Goal: Transaction & Acquisition: Subscribe to service/newsletter

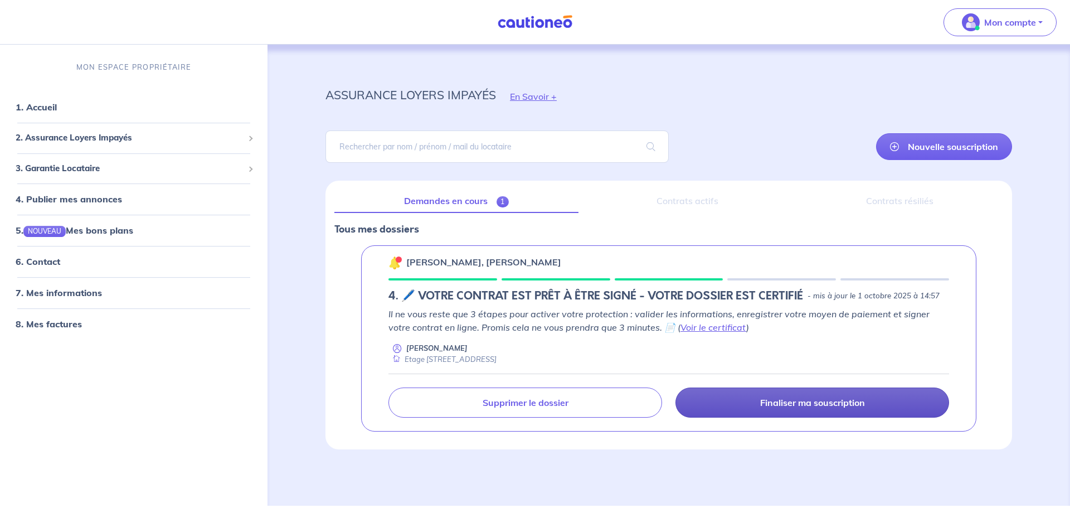
click at [785, 411] on link "Finaliser ma souscription" at bounding box center [813, 402] width 274 height 30
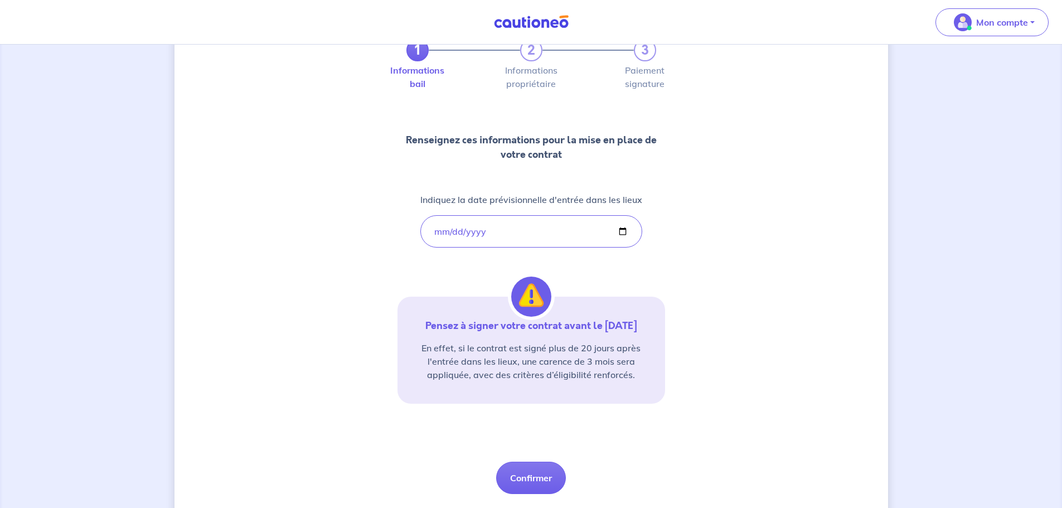
scroll to position [103, 0]
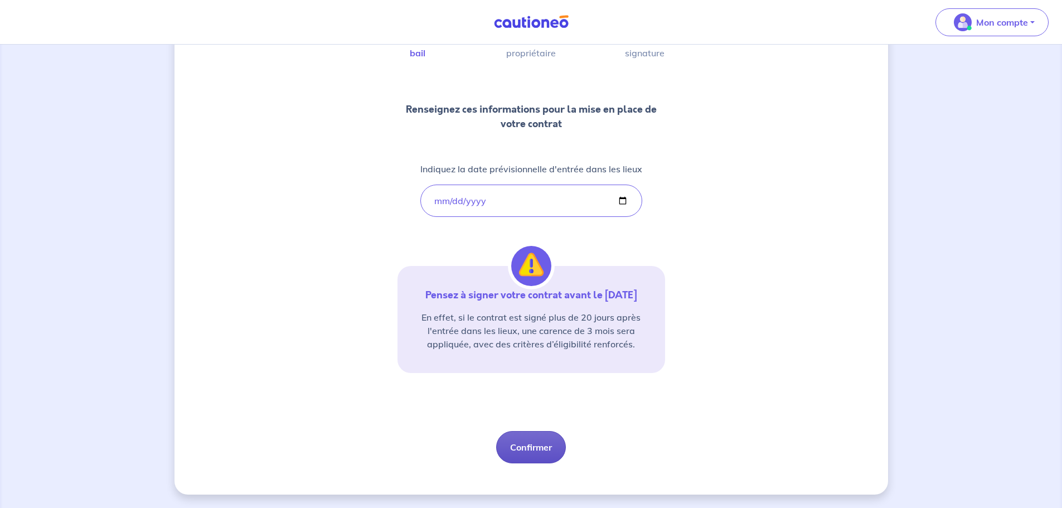
click at [543, 442] on button "Confirmer" at bounding box center [531, 447] width 70 height 32
select select "FR"
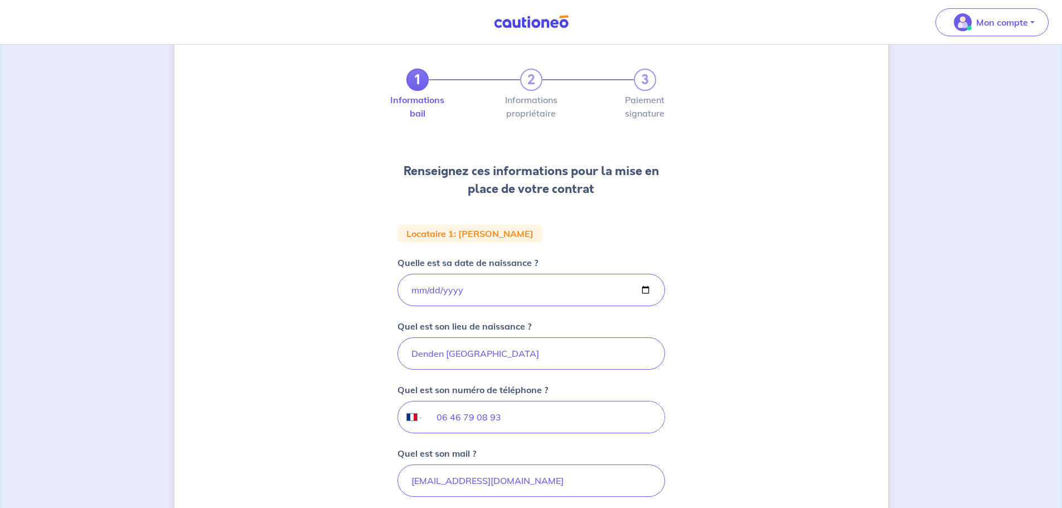
scroll to position [199, 0]
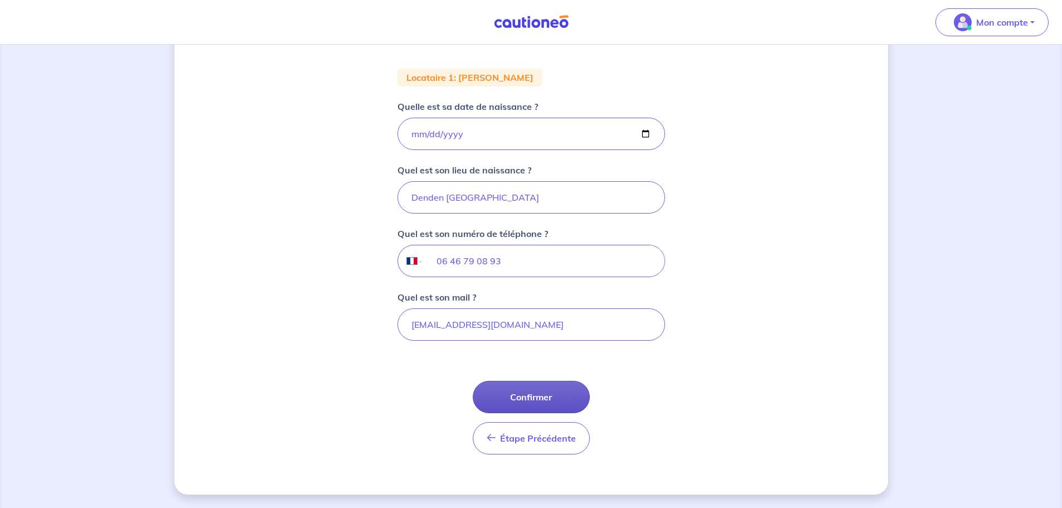
click at [550, 399] on button "Confirmer" at bounding box center [531, 397] width 117 height 32
select select "FR"
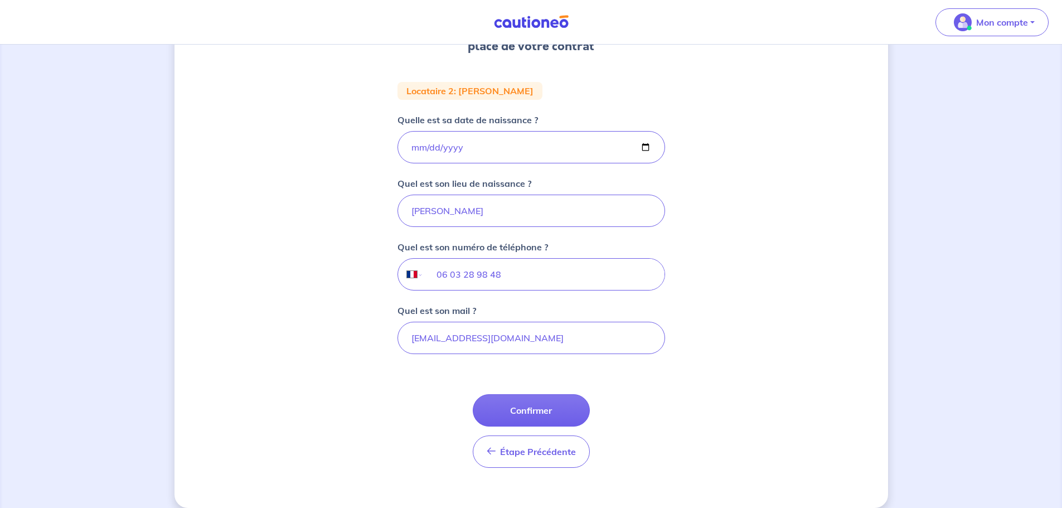
scroll to position [199, 0]
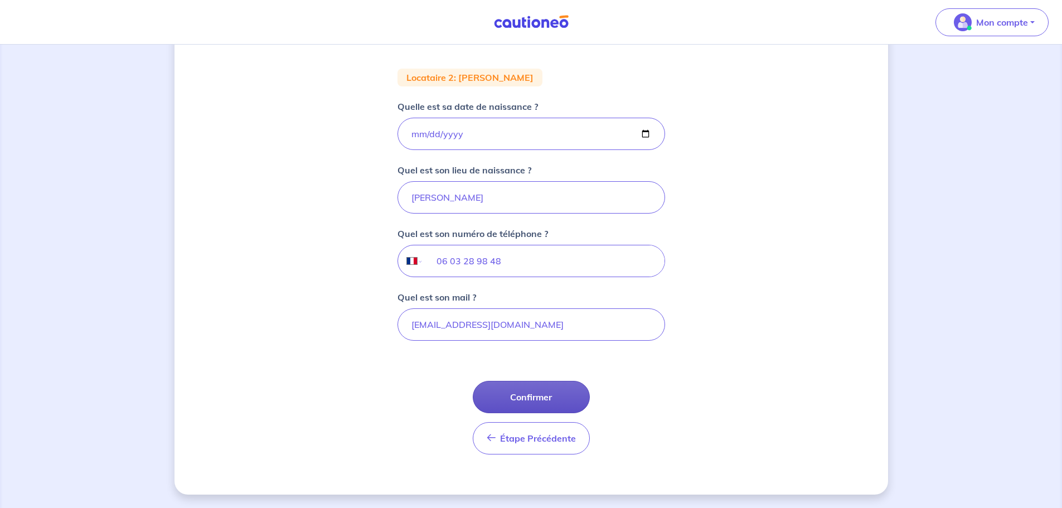
click at [544, 407] on button "Confirmer" at bounding box center [531, 397] width 117 height 32
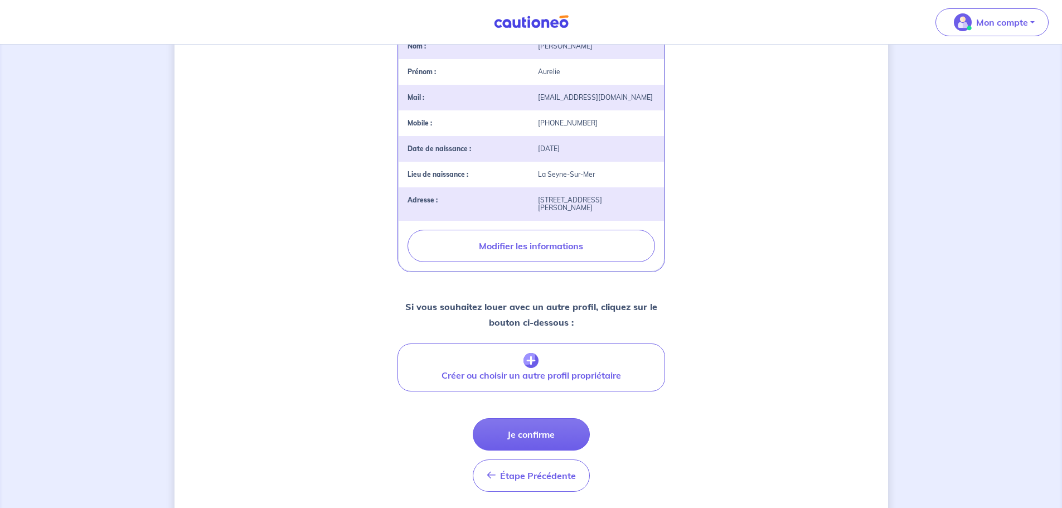
scroll to position [315, 0]
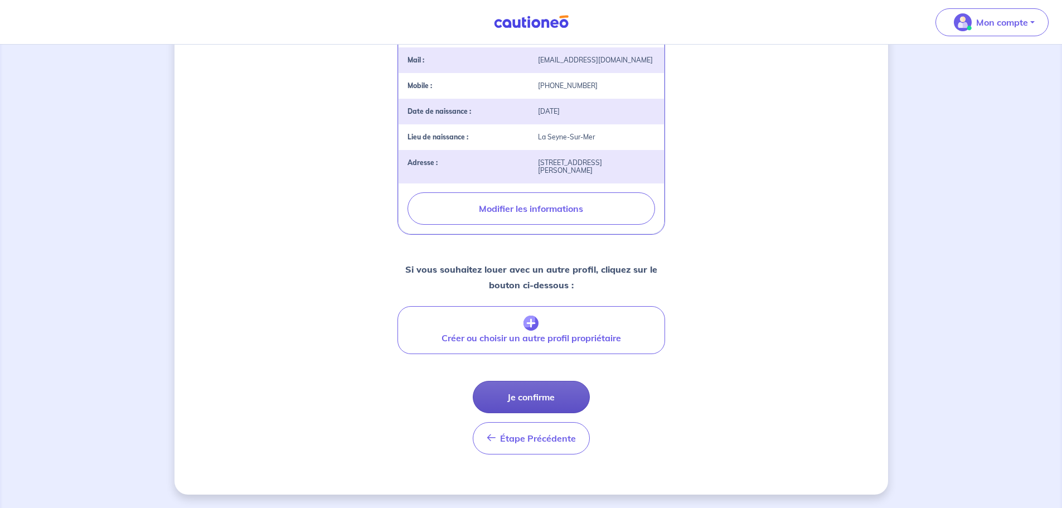
click at [560, 392] on button "Je confirme" at bounding box center [531, 397] width 117 height 32
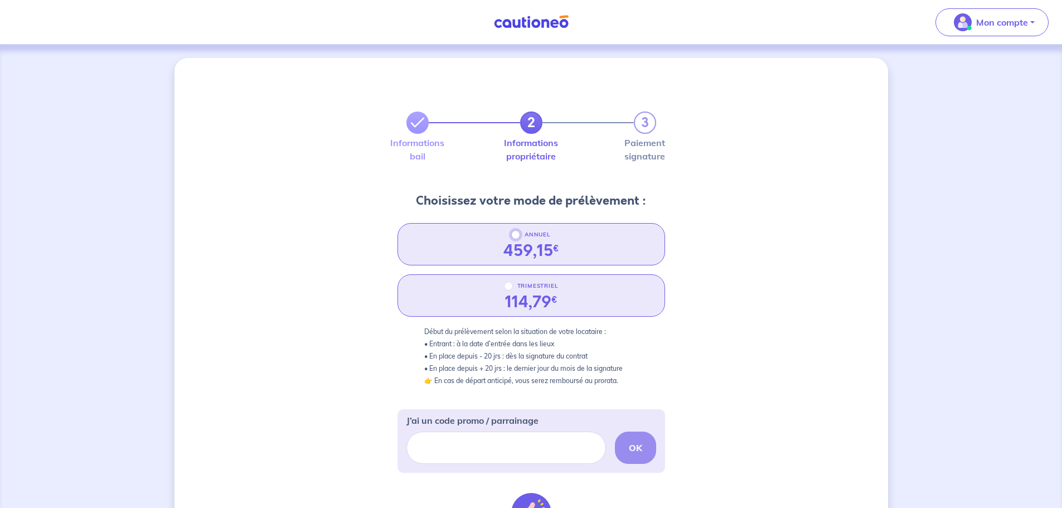
click at [517, 236] on input "ANNUEL" at bounding box center [515, 234] width 9 height 9
radio input "true"
drag, startPoint x: 502, startPoint y: 304, endPoint x: 559, endPoint y: 303, distance: 56.9
click at [559, 303] on div "114,79 €" at bounding box center [531, 302] width 70 height 19
radio input "true"
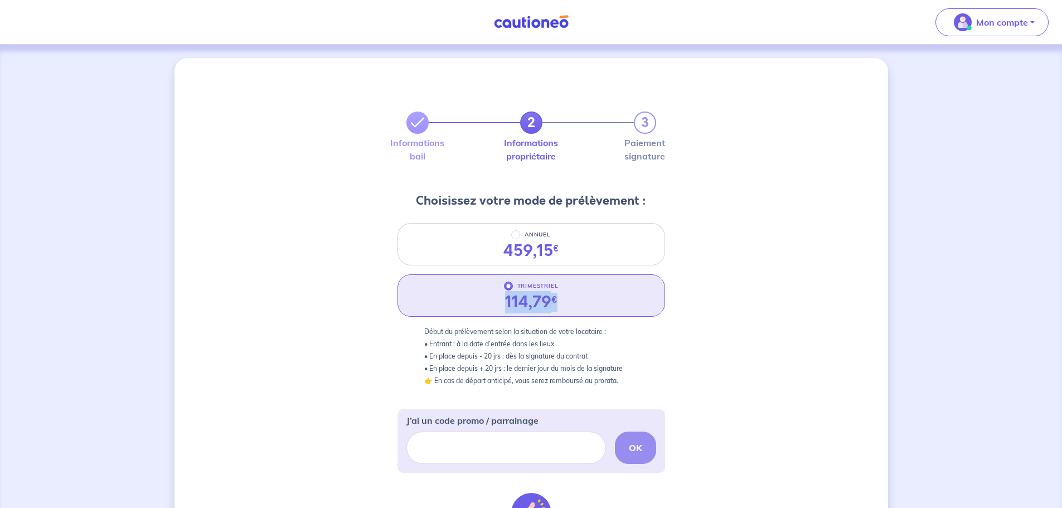
copy div "114,79 €"
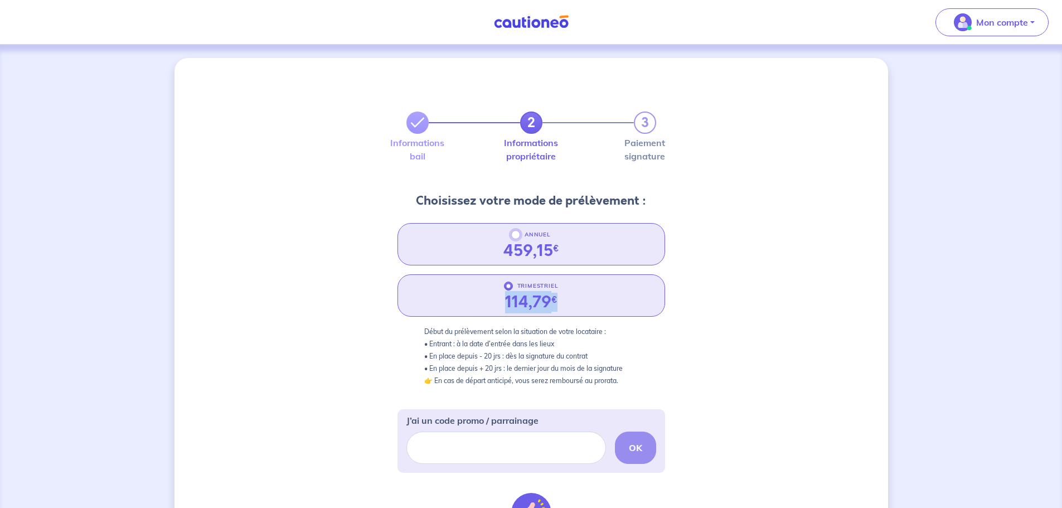
click at [512, 235] on input "ANNUEL" at bounding box center [515, 234] width 9 height 9
radio input "true"
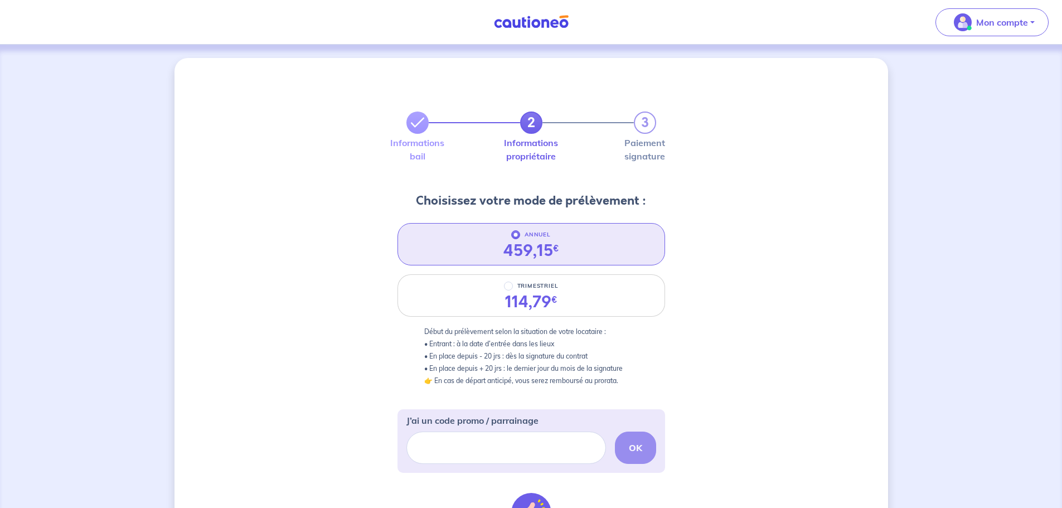
click at [492, 348] on p "Début du prélèvement selon la situation de votre locataire : • Entrant : à la d…" at bounding box center [531, 356] width 214 height 61
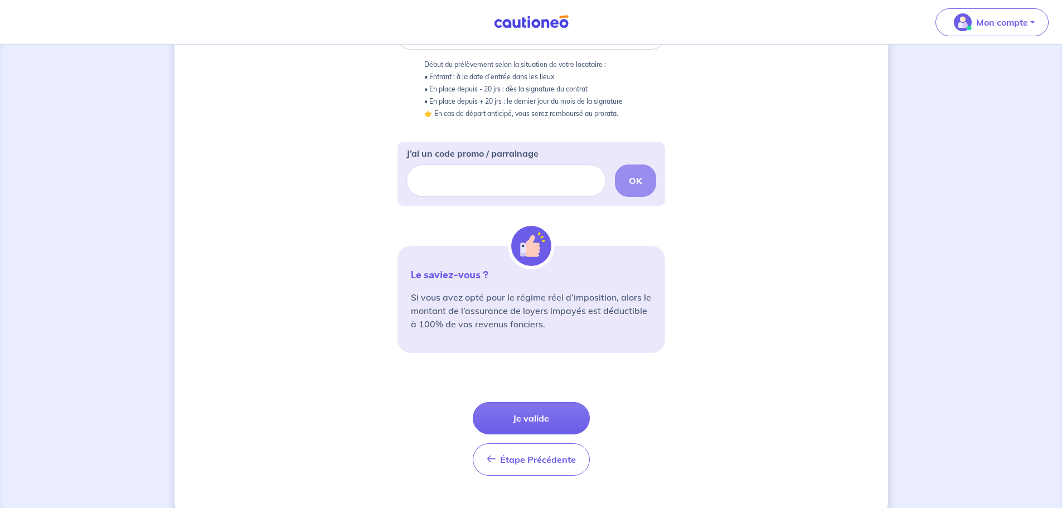
scroll to position [279, 0]
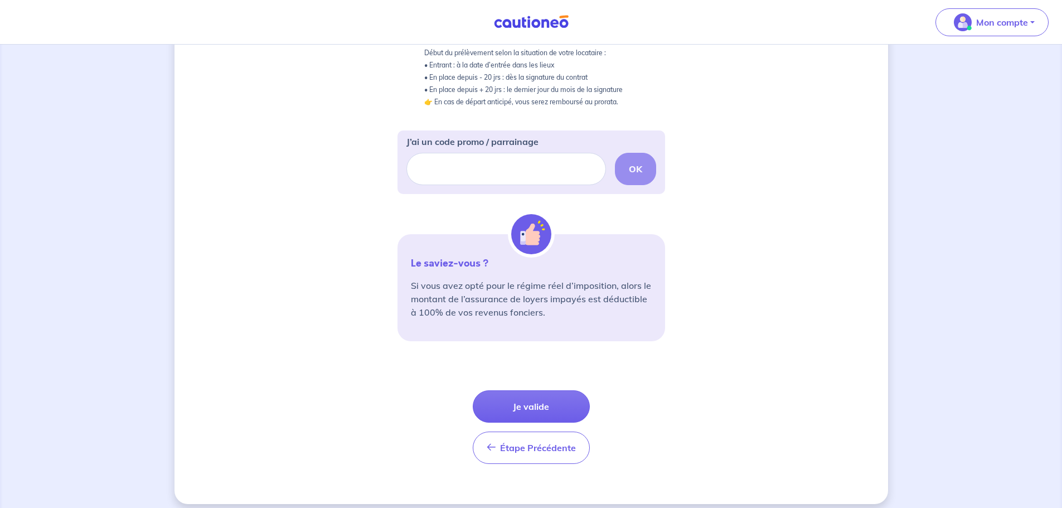
click at [535, 396] on button "Je valide" at bounding box center [531, 406] width 117 height 32
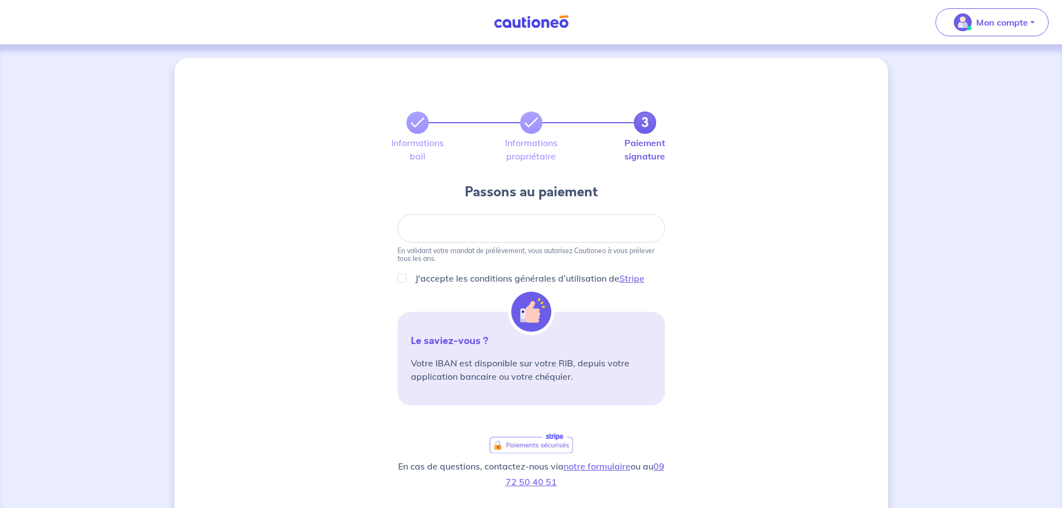
click at [454, 233] on div at bounding box center [532, 228] width 268 height 28
drag, startPoint x: 405, startPoint y: 278, endPoint x: 416, endPoint y: 292, distance: 18.0
click at [406, 278] on input "J'accepte les conditions générales d’utilisation de Stripe" at bounding box center [402, 278] width 9 height 9
checkbox input "true"
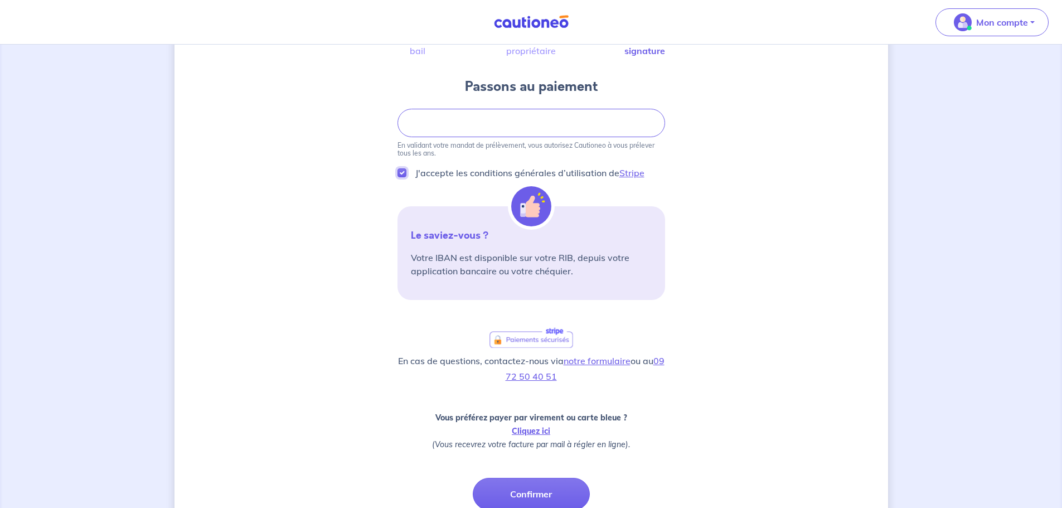
scroll to position [167, 0]
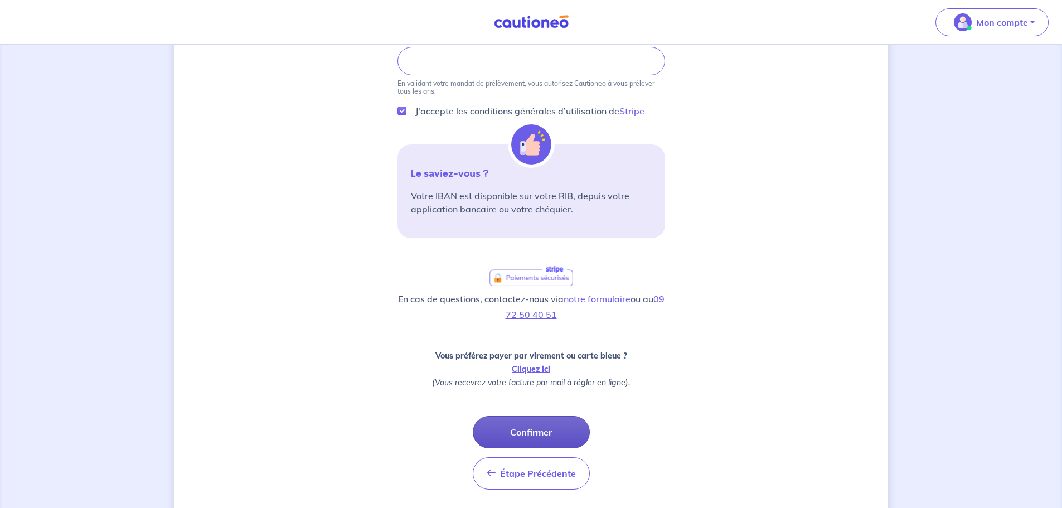
click at [529, 433] on button "Confirmer" at bounding box center [531, 432] width 117 height 32
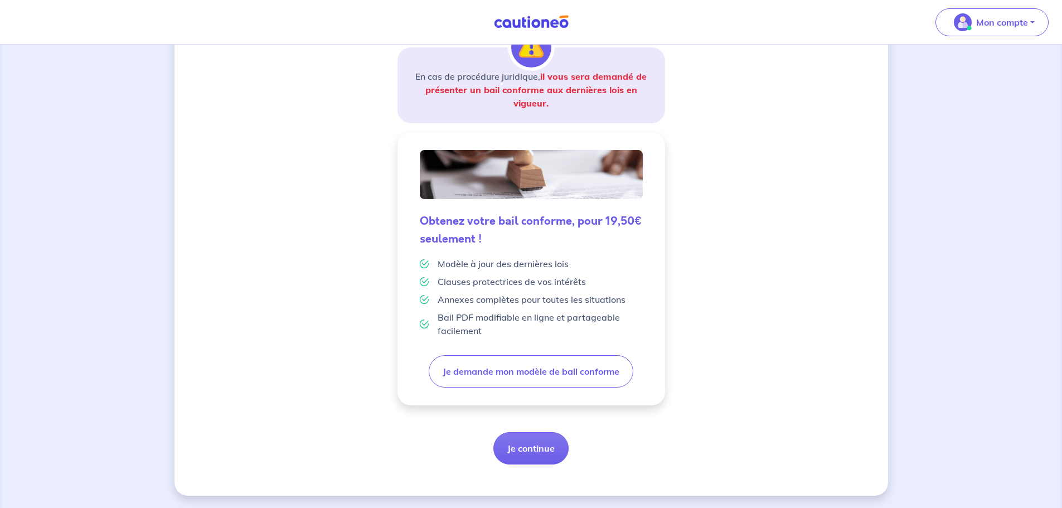
scroll to position [195, 0]
click at [521, 453] on button "Je continue" at bounding box center [530, 447] width 75 height 32
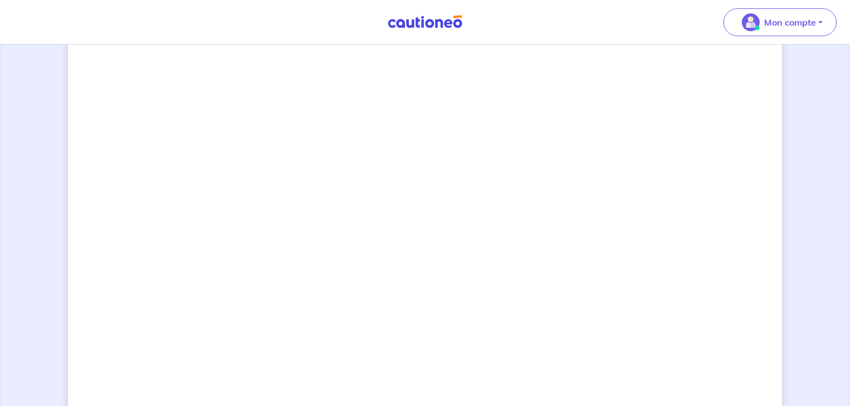
scroll to position [900, 0]
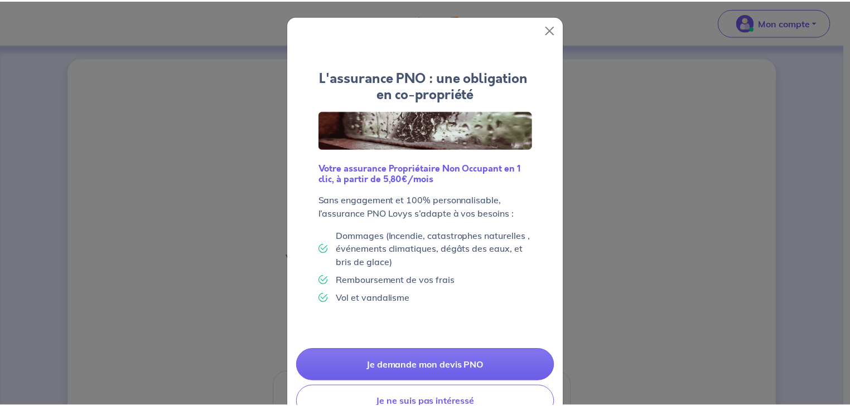
scroll to position [36, 0]
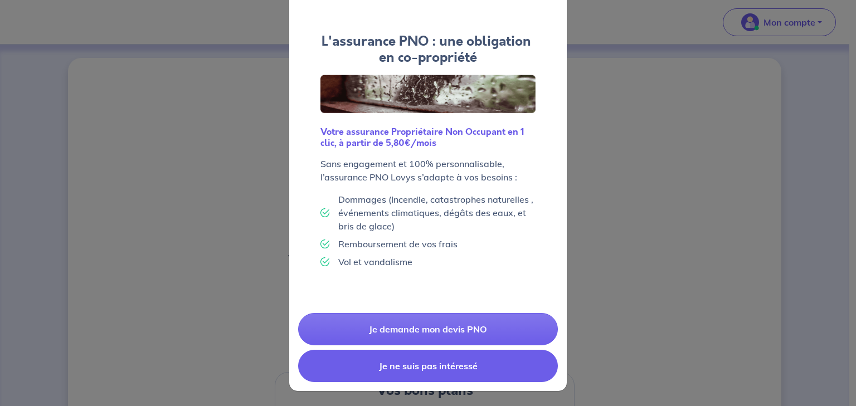
click at [409, 375] on button "Je ne suis pas intéressé" at bounding box center [428, 366] width 260 height 32
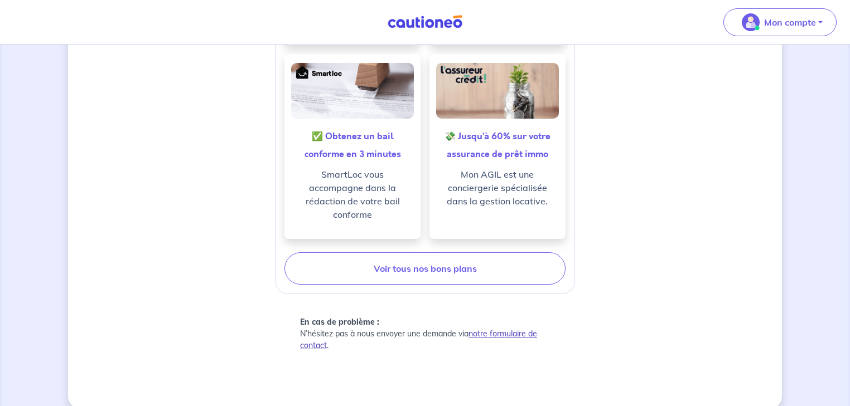
scroll to position [312, 0]
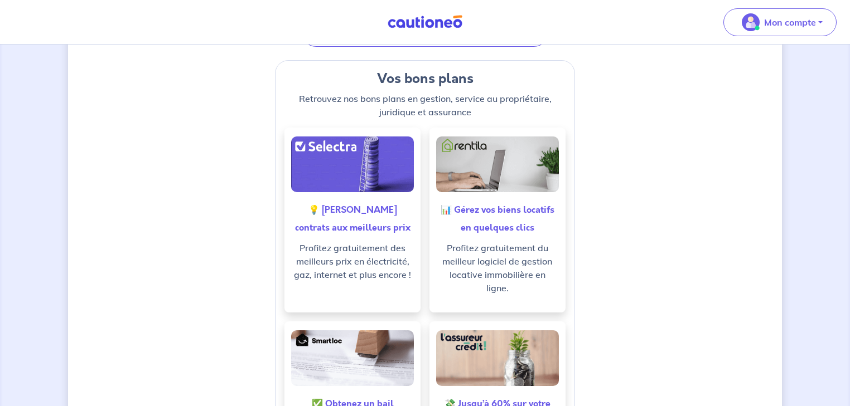
click at [784, 5] on div "Mon compte" at bounding box center [784, 22] width 131 height 46
click at [784, 17] on p "Mon compte" at bounding box center [790, 22] width 52 height 13
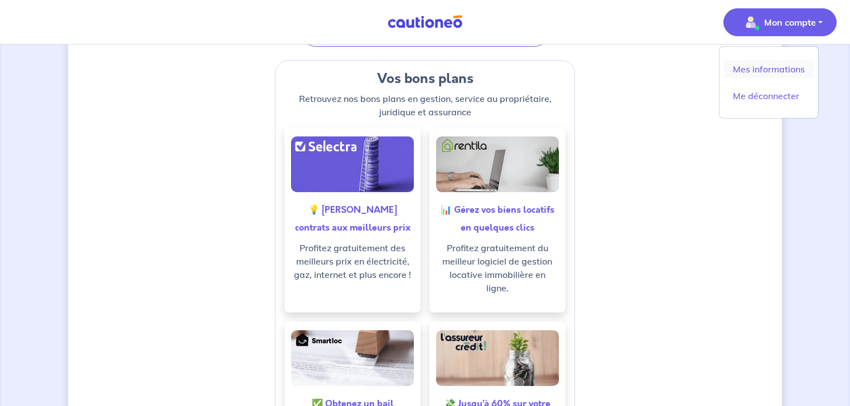
click at [776, 70] on link "Mes informations" at bounding box center [769, 69] width 90 height 18
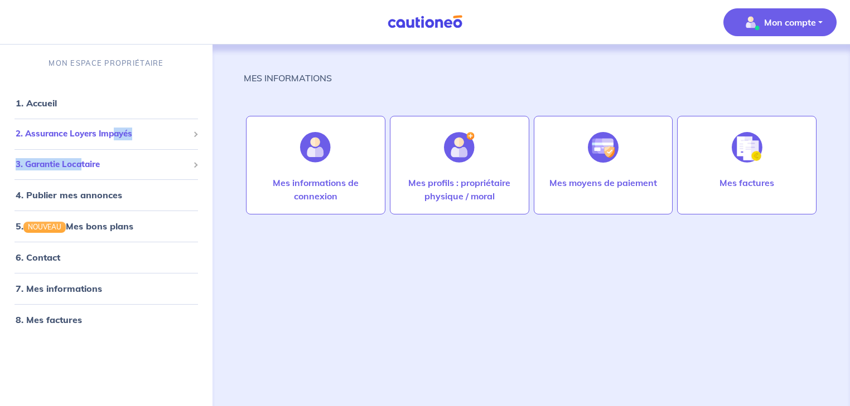
drag, startPoint x: 81, startPoint y: 173, endPoint x: 116, endPoint y: 131, distance: 54.7
click at [116, 131] on ul "1. Accueil 2. Assurance Loyers Impayés Souscrire Suivre mes dossiers Mes contra…" at bounding box center [106, 212] width 212 height 248
click at [107, 134] on span "2. Assurance Loyers Impayés" at bounding box center [102, 134] width 173 height 13
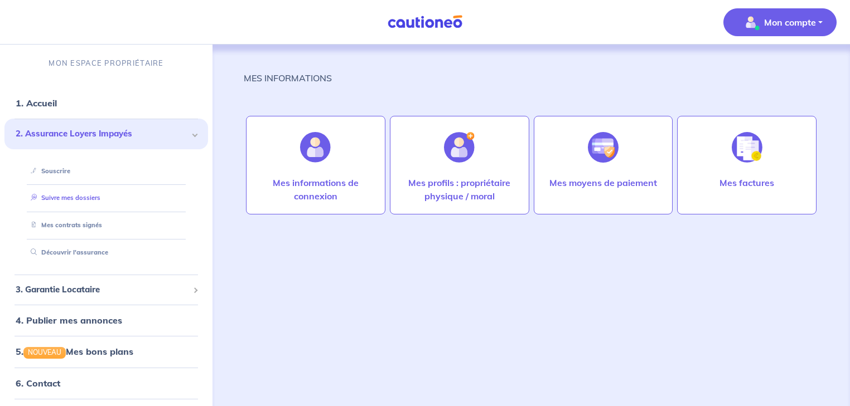
click at [70, 198] on link "Suivre mes dossiers" at bounding box center [63, 198] width 74 height 8
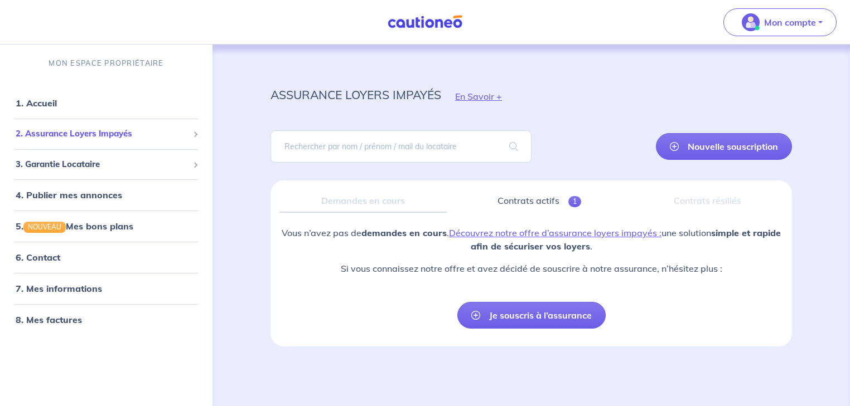
click at [116, 138] on span "2. Assurance Loyers Impayés" at bounding box center [102, 134] width 173 height 13
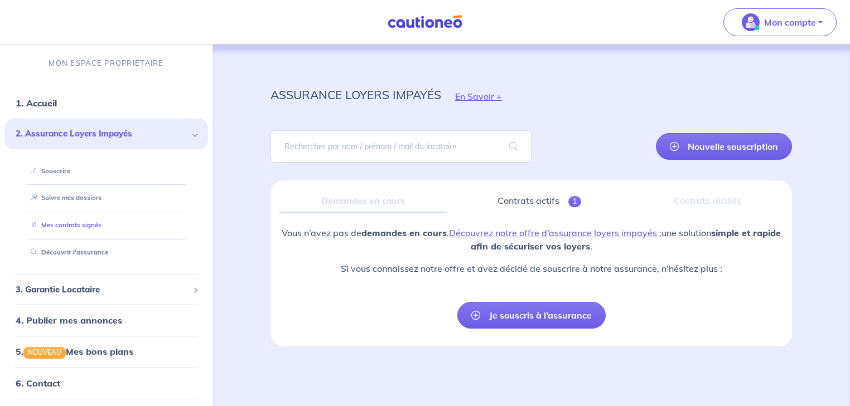
click at [85, 221] on link "Mes contrats signés" at bounding box center [63, 225] width 75 height 8
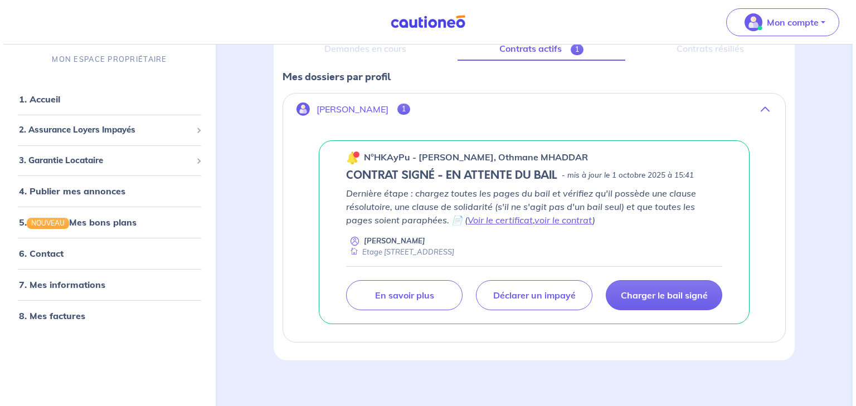
scroll to position [158, 0]
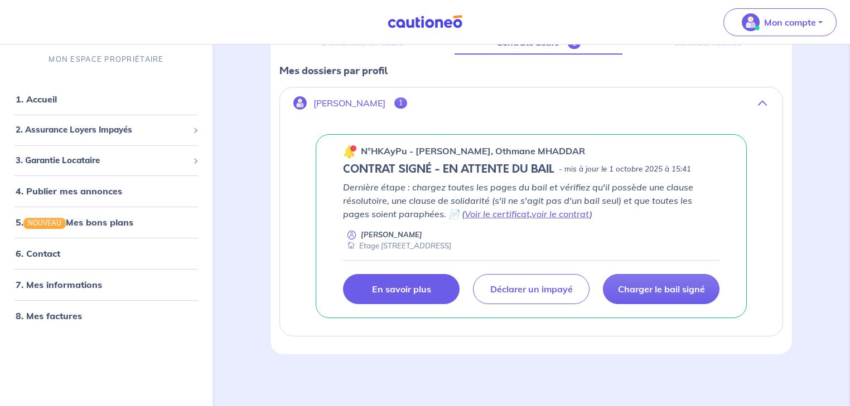
click at [387, 294] on link "En savoir plus" at bounding box center [401, 289] width 117 height 30
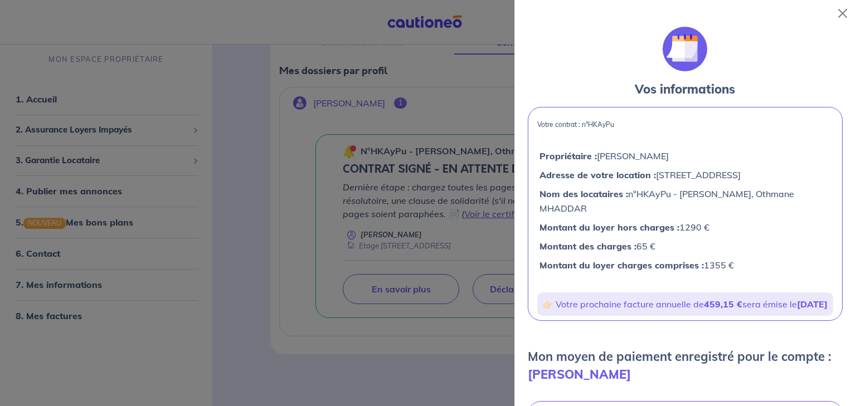
click at [368, 332] on div at bounding box center [428, 203] width 856 height 406
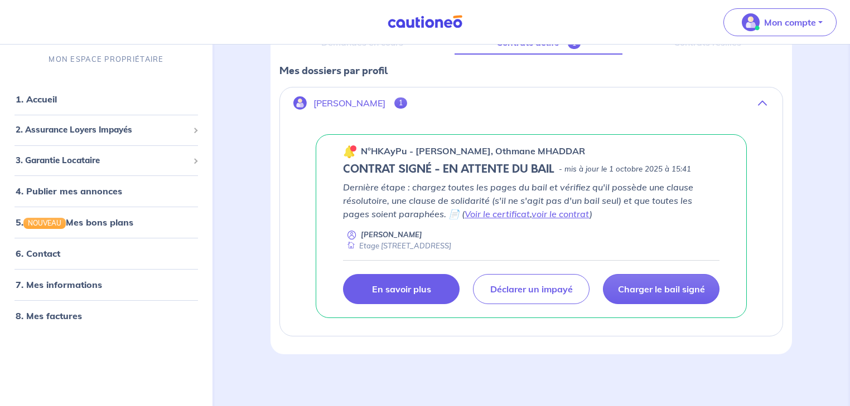
click at [385, 286] on p "En savoir plus" at bounding box center [401, 289] width 59 height 11
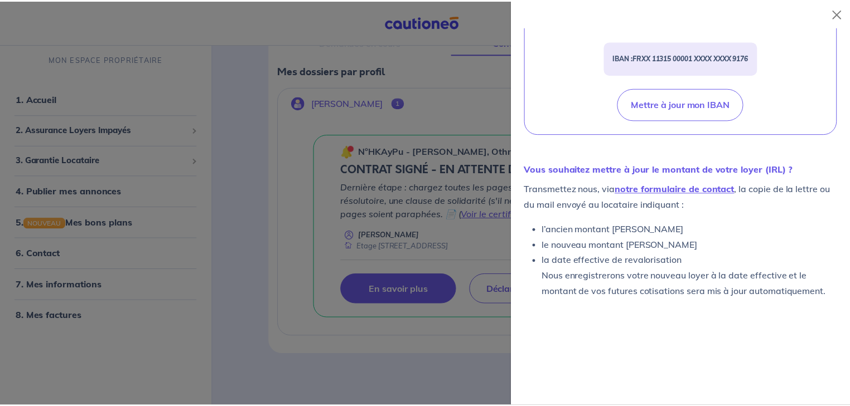
scroll to position [446, 0]
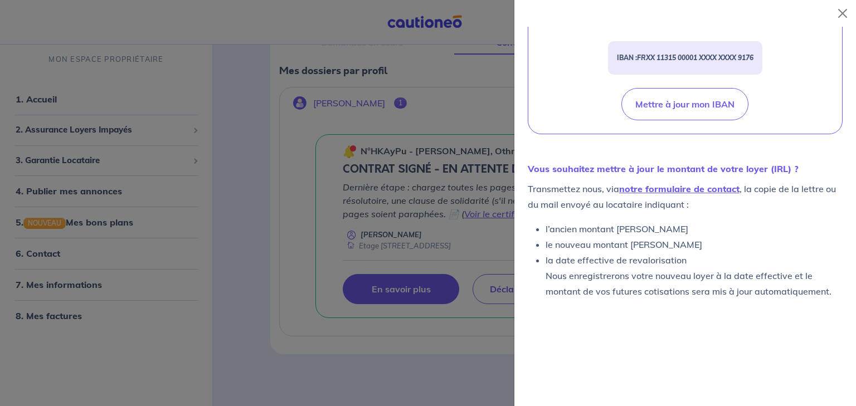
click at [479, 269] on div at bounding box center [428, 203] width 856 height 406
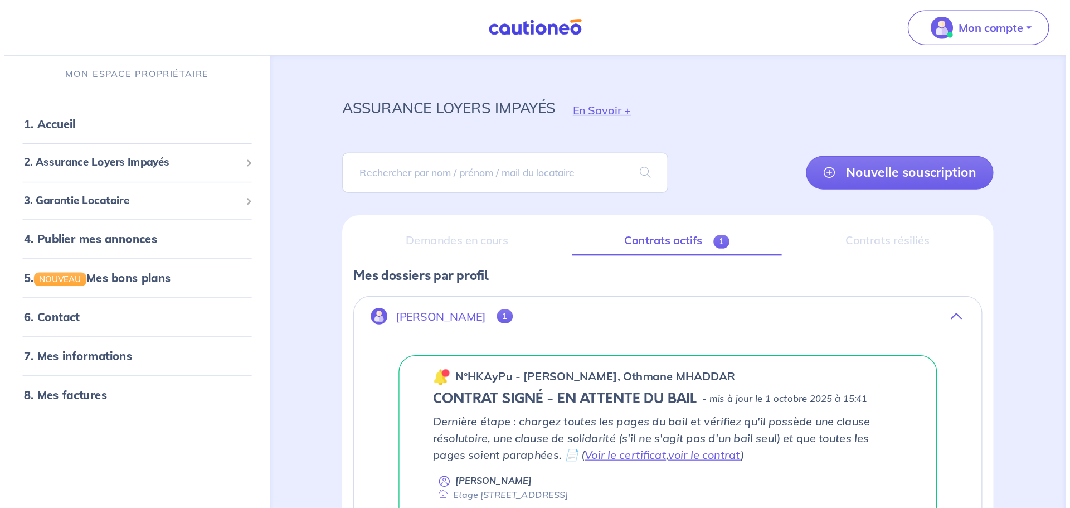
scroll to position [0, 0]
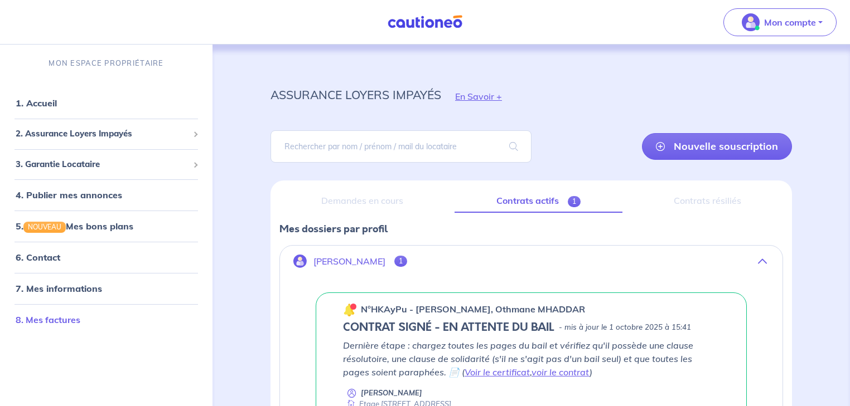
click at [69, 314] on link "8. Mes factures" at bounding box center [48, 319] width 65 height 11
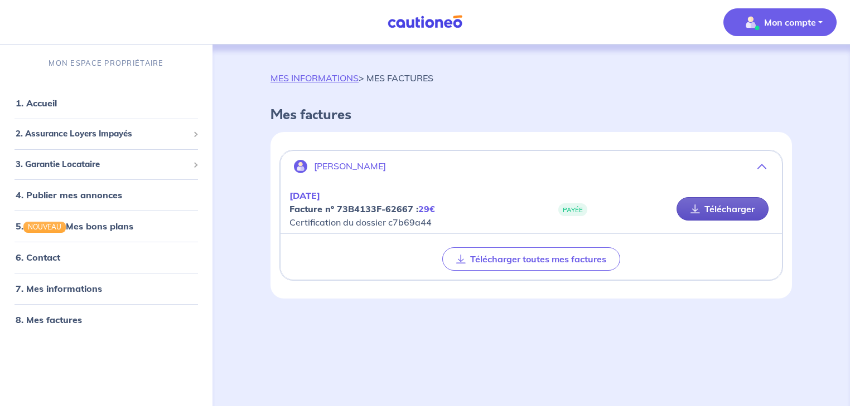
click at [748, 210] on link "Télécharger" at bounding box center [722, 208] width 92 height 23
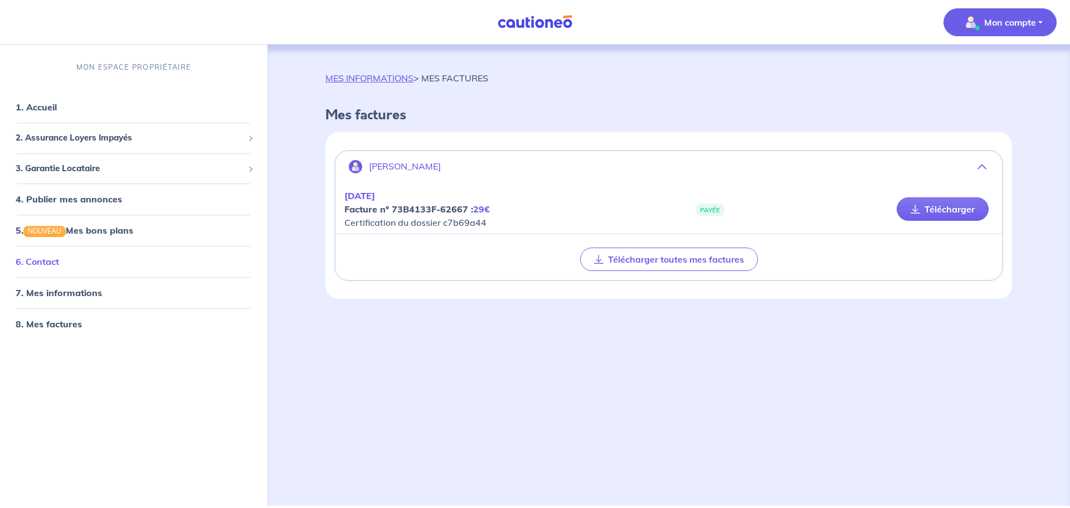
click at [57, 261] on link "6. Contact" at bounding box center [37, 261] width 43 height 11
